Goal: Navigation & Orientation: Find specific page/section

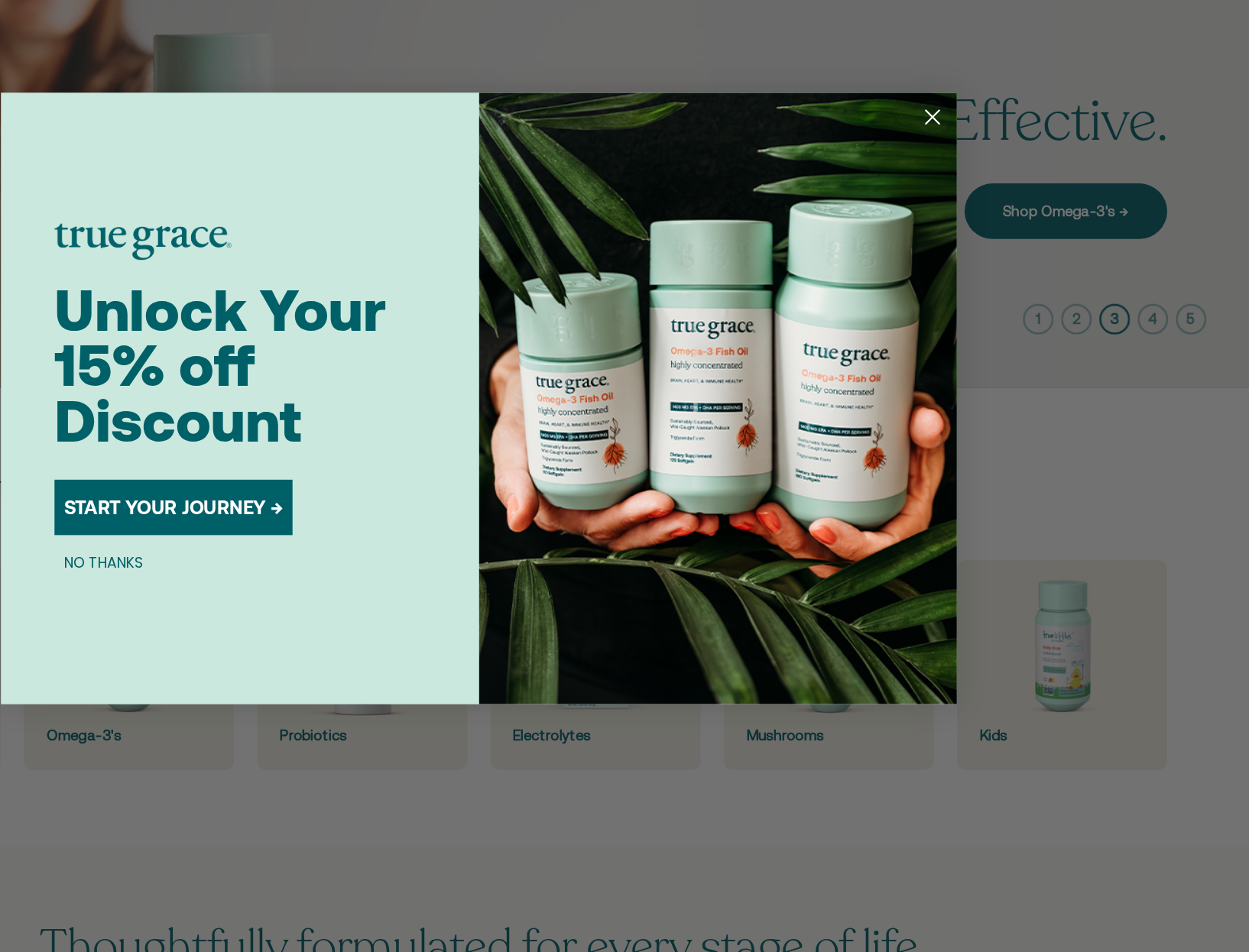
click at [984, 250] on circle "Close dialog" at bounding box center [986, 251] width 25 height 25
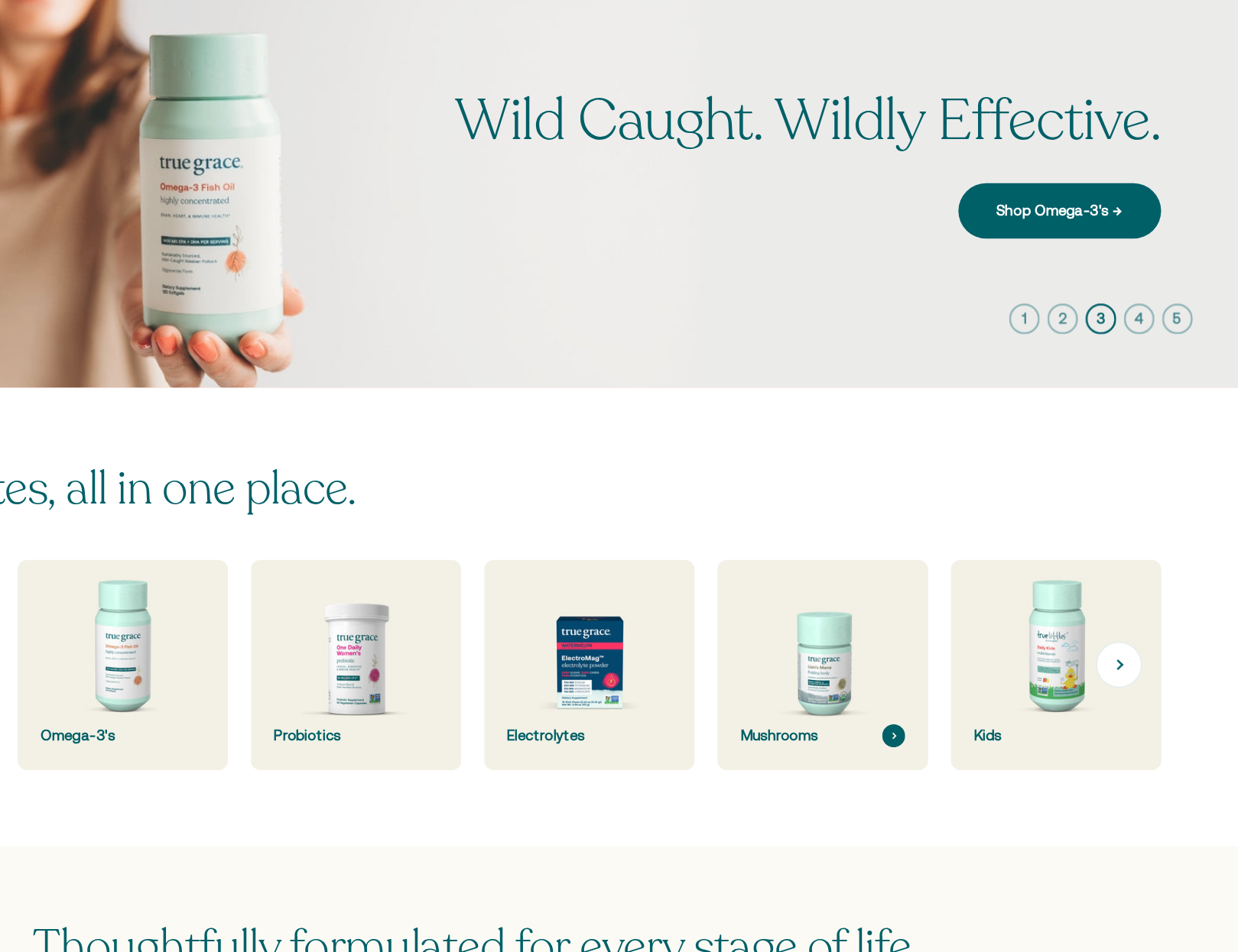
click at [886, 718] on img at bounding box center [898, 689] width 178 height 178
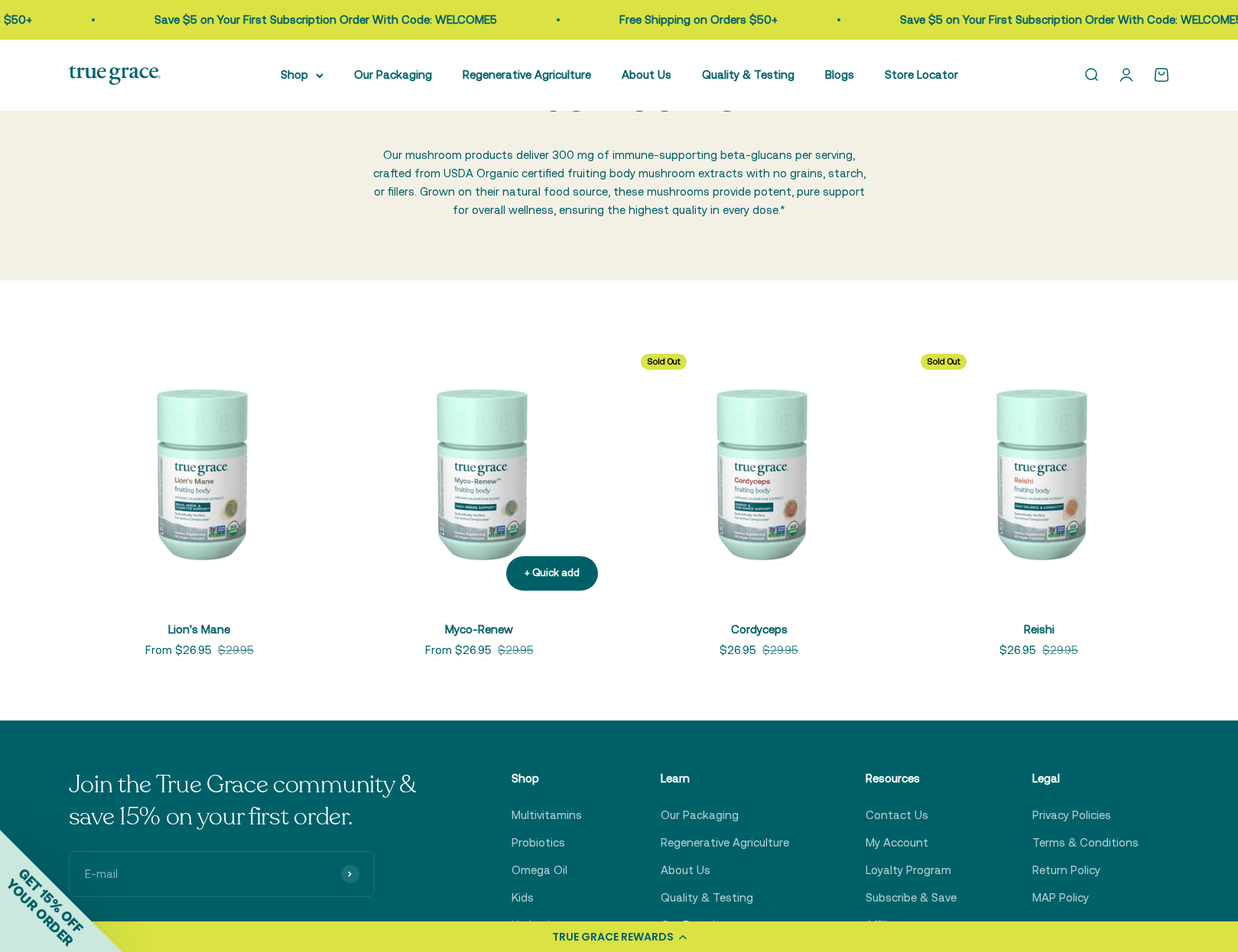
scroll to position [153, 0]
